Goal: Task Accomplishment & Management: Use online tool/utility

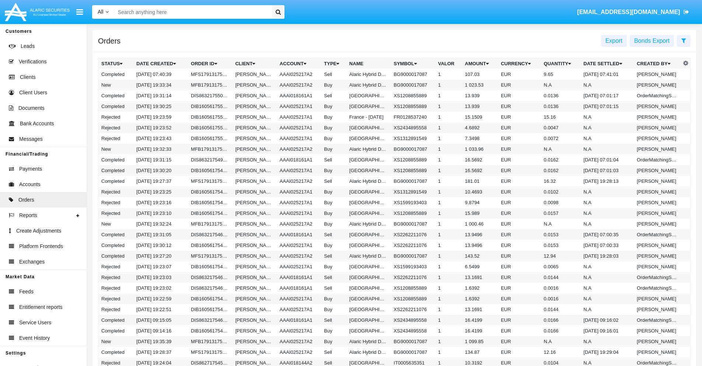
click at [614, 41] on span "Export" at bounding box center [614, 41] width 17 height 6
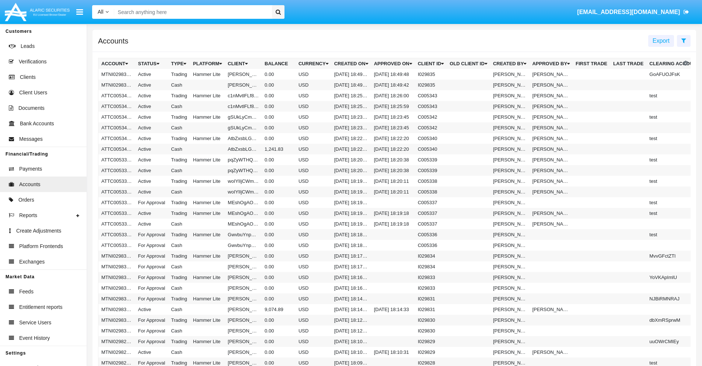
click at [661, 41] on span "Export" at bounding box center [661, 41] width 17 height 6
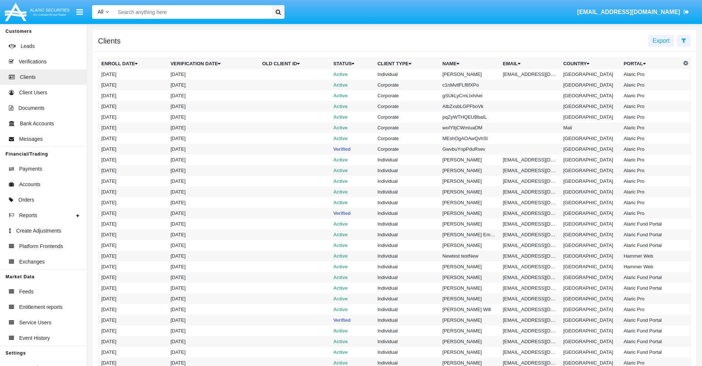
click at [661, 41] on span "Export" at bounding box center [661, 41] width 17 height 6
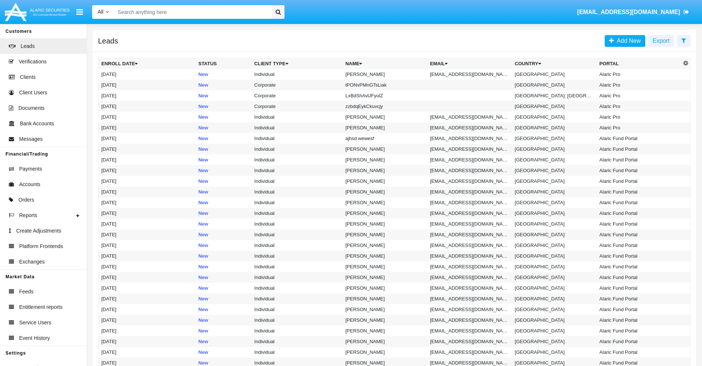
click at [661, 41] on span "Export" at bounding box center [661, 41] width 17 height 6
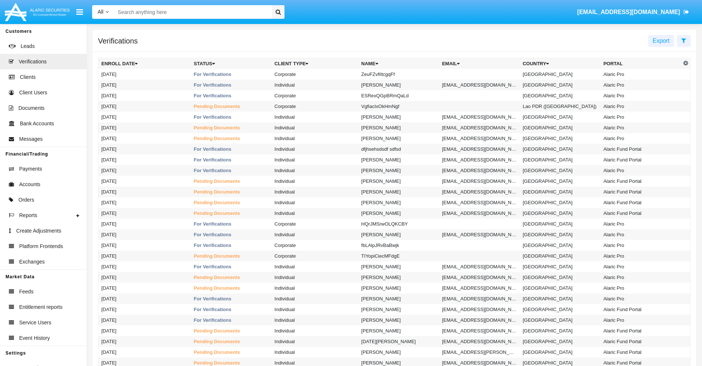
click at [661, 41] on span "Export" at bounding box center [661, 41] width 17 height 6
